Goal: Navigation & Orientation: Understand site structure

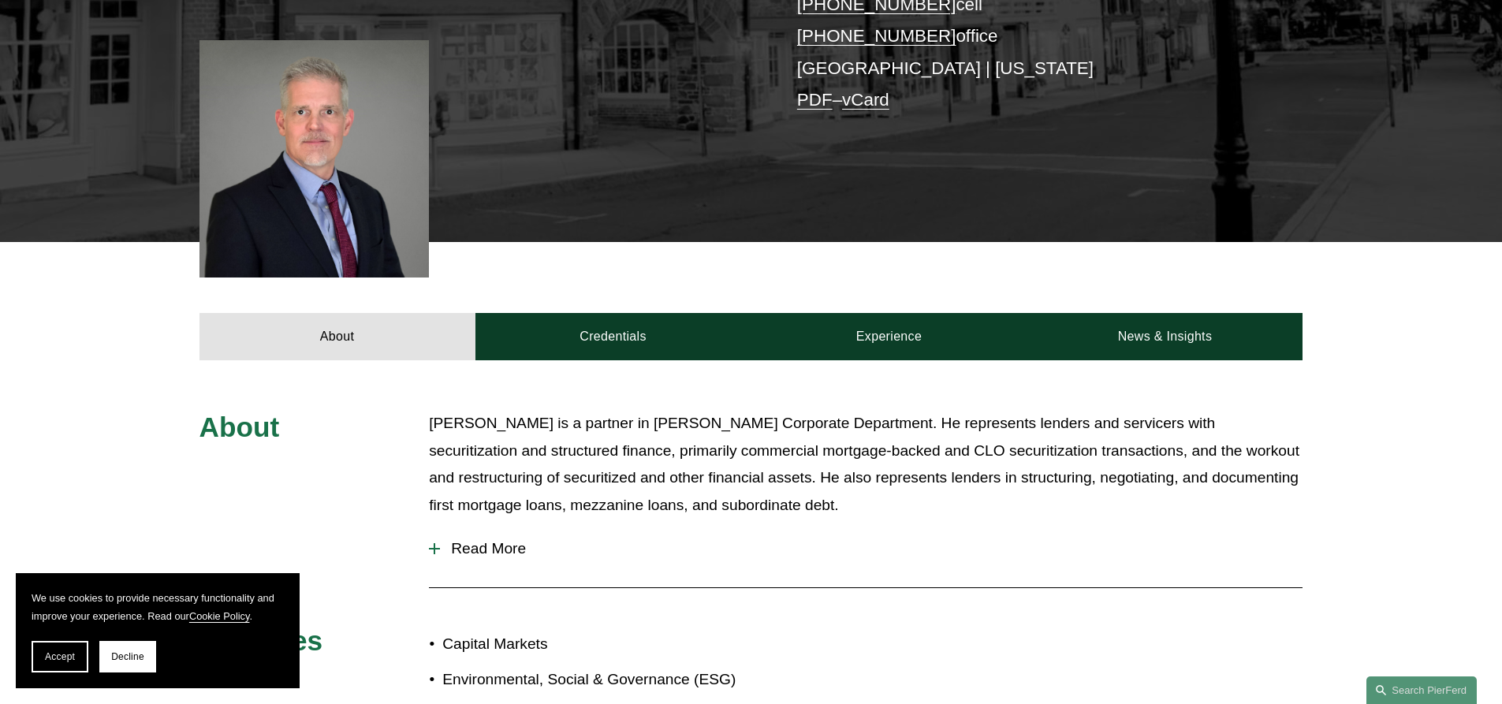
scroll to position [473, 0]
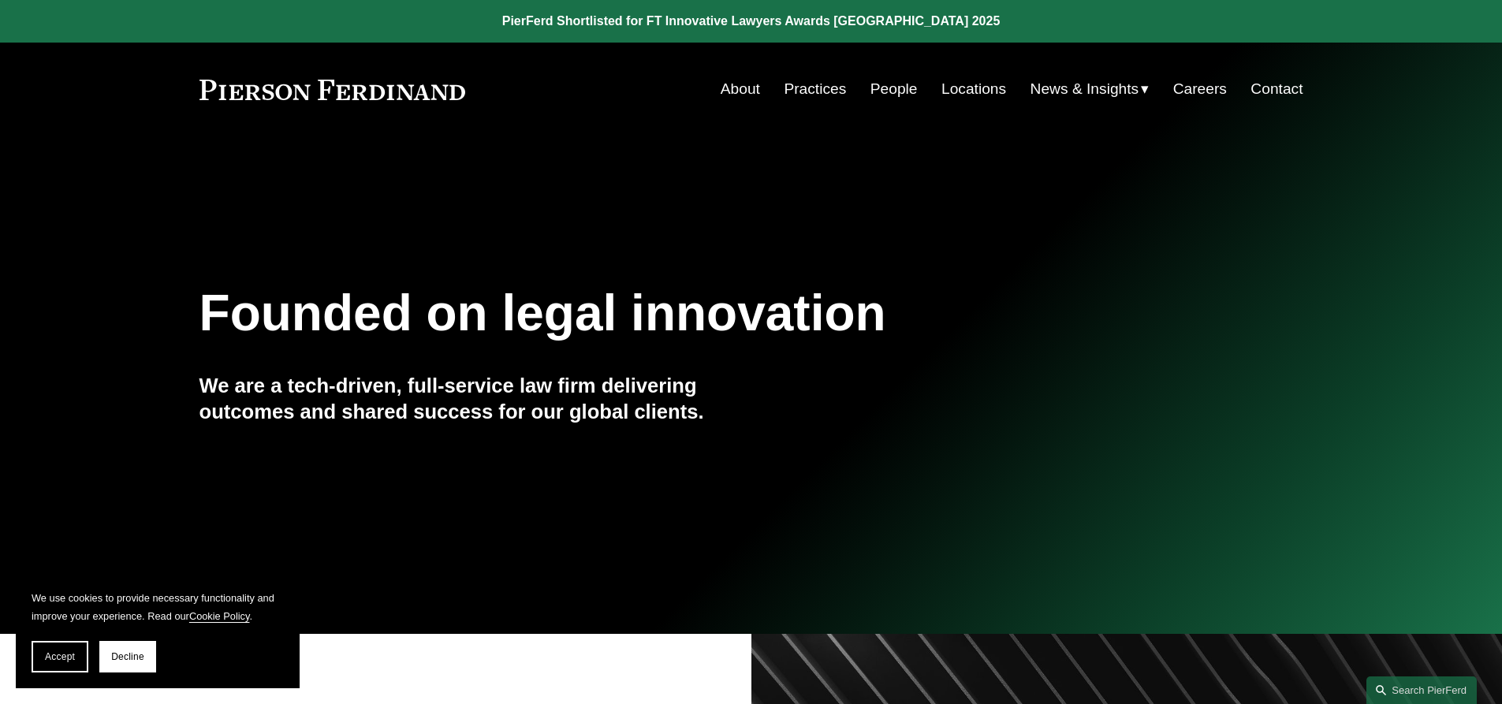
click at [729, 87] on link "About" at bounding box center [740, 89] width 39 height 30
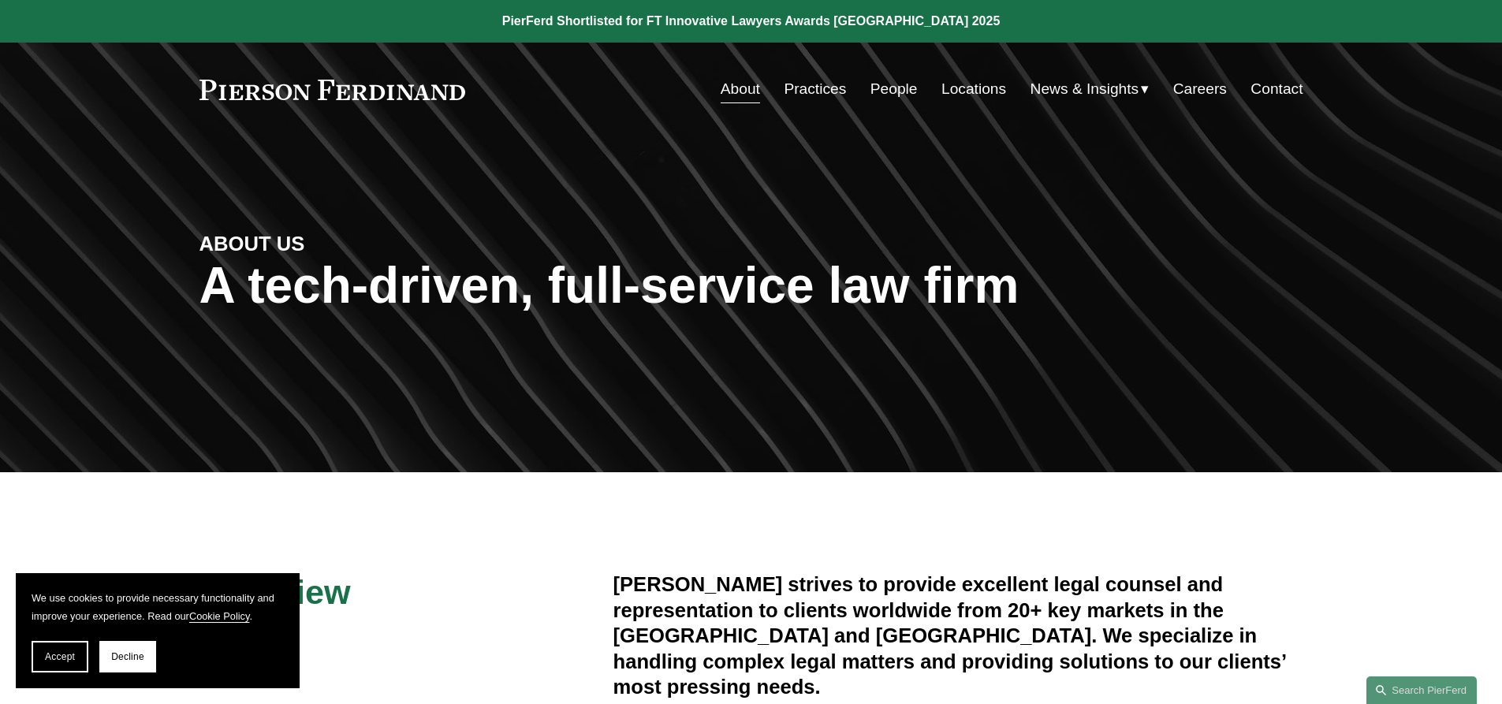
click at [883, 87] on link "People" at bounding box center [894, 89] width 47 height 30
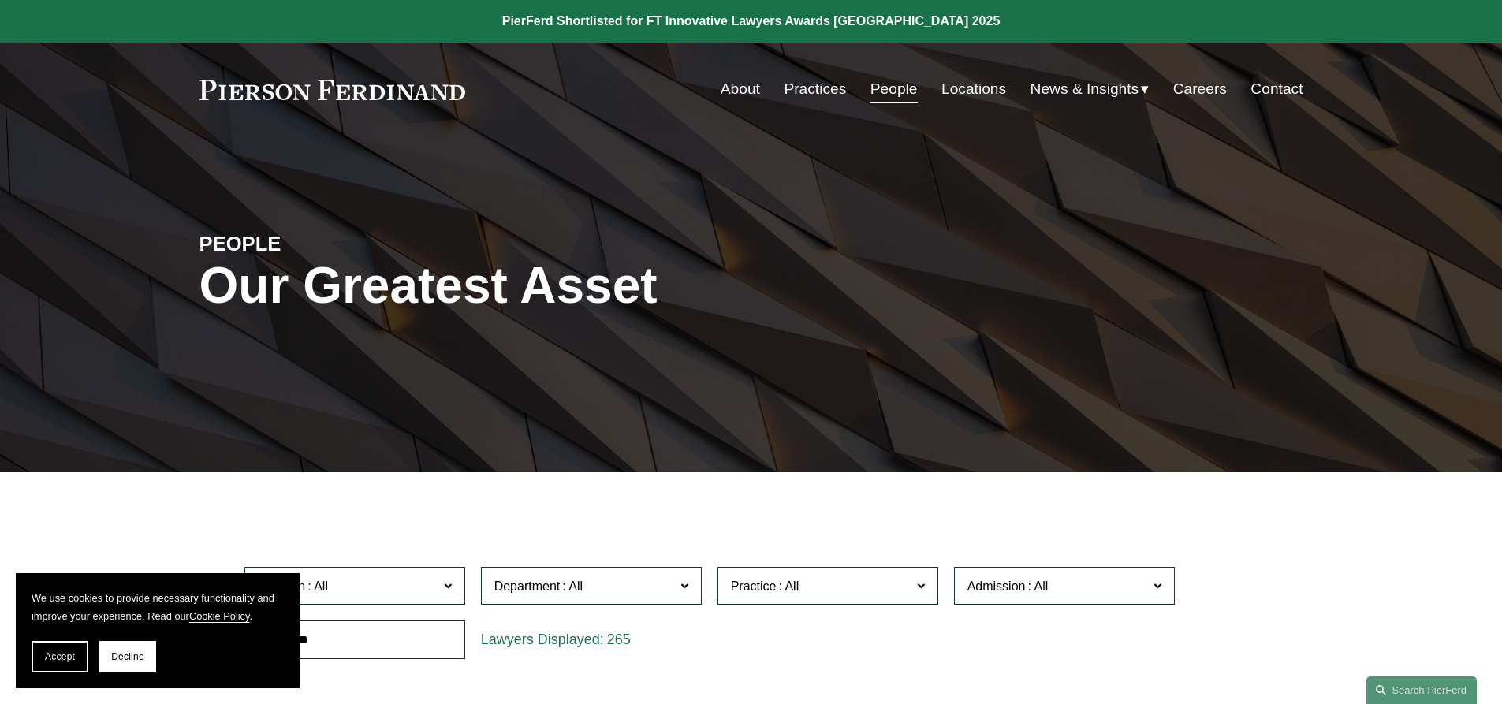
click at [825, 86] on link "Practices" at bounding box center [815, 89] width 62 height 30
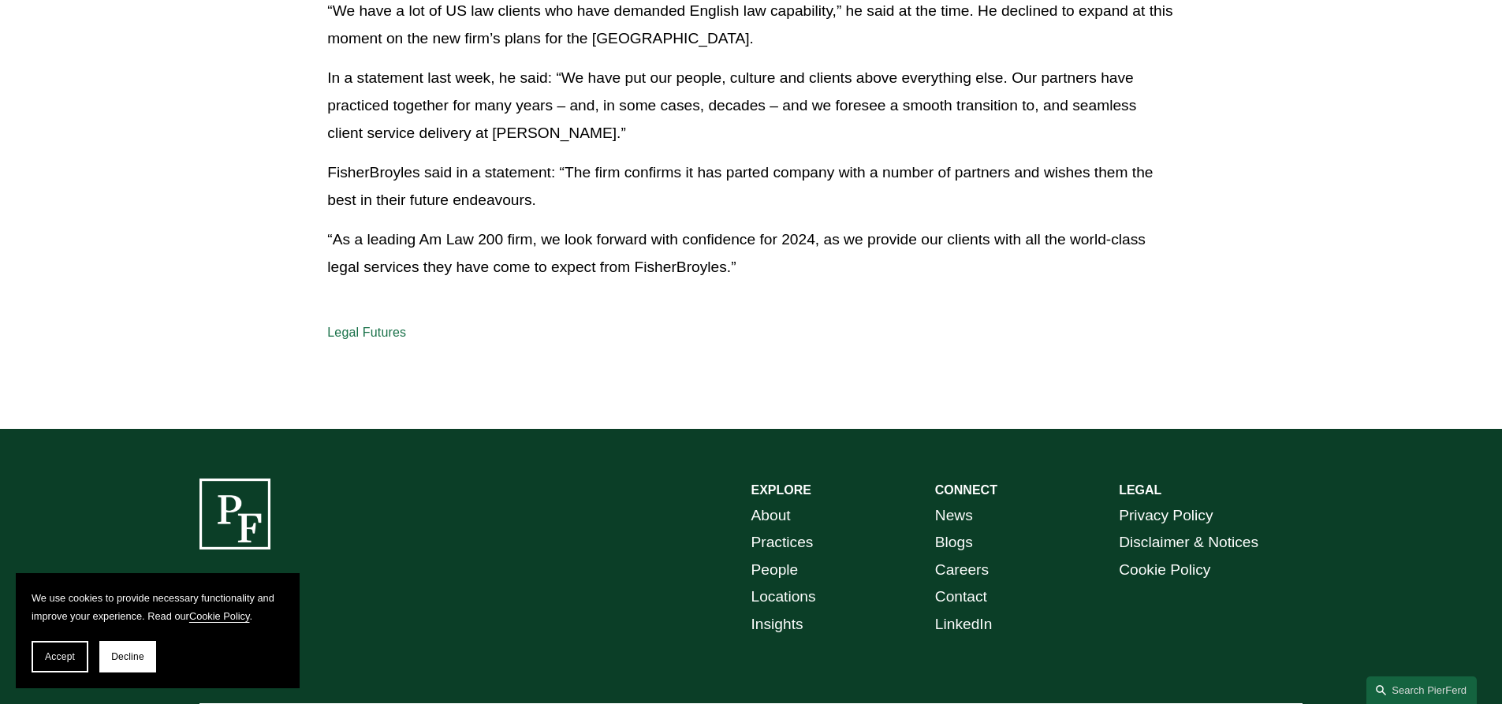
scroll to position [1223, 0]
